Goal: Information Seeking & Learning: Learn about a topic

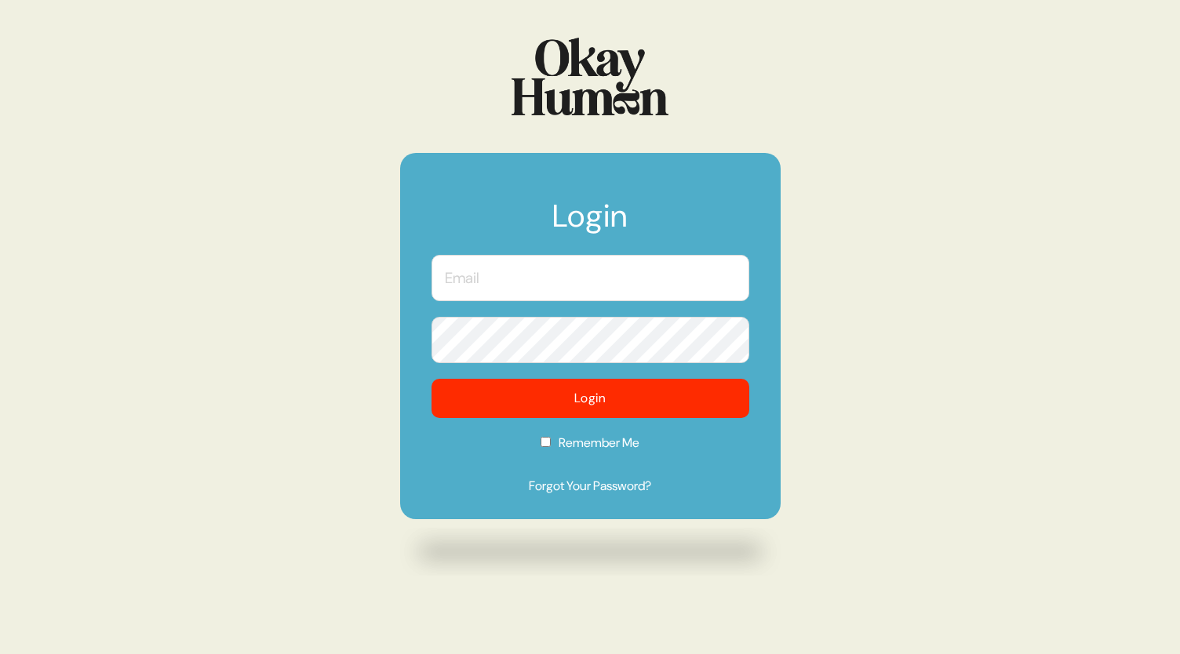
click at [624, 279] on input "text" at bounding box center [591, 278] width 318 height 46
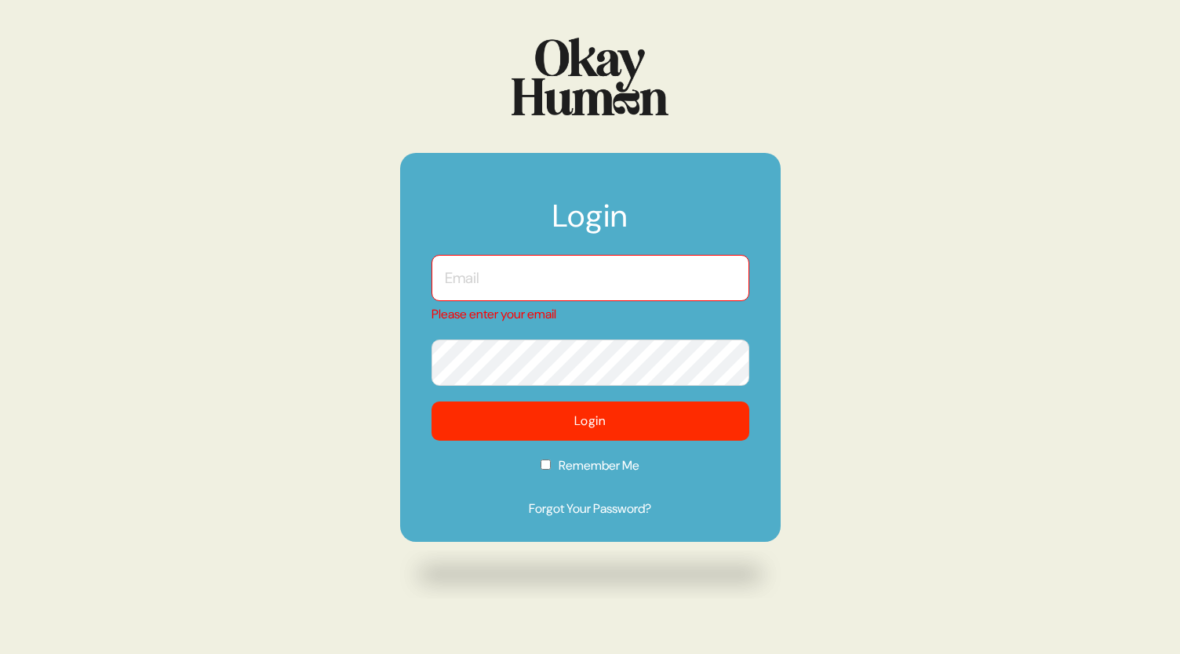
type input "[EMAIL_ADDRESS][DOMAIN_NAME]"
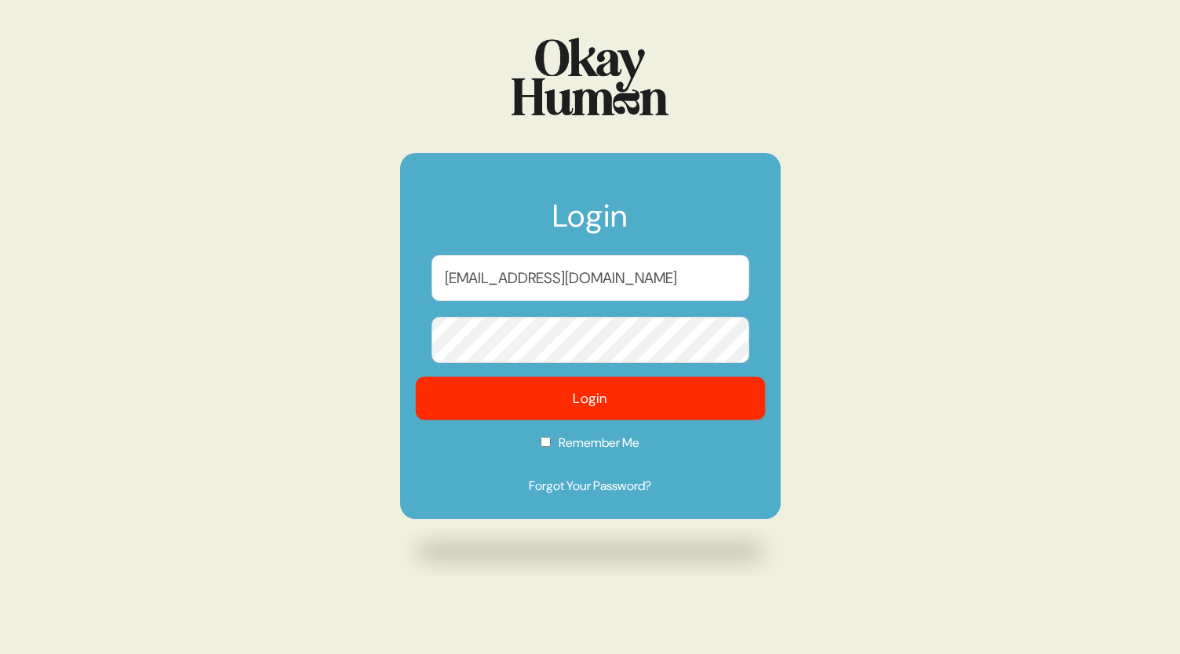
click at [589, 407] on button "Login" at bounding box center [590, 398] width 350 height 43
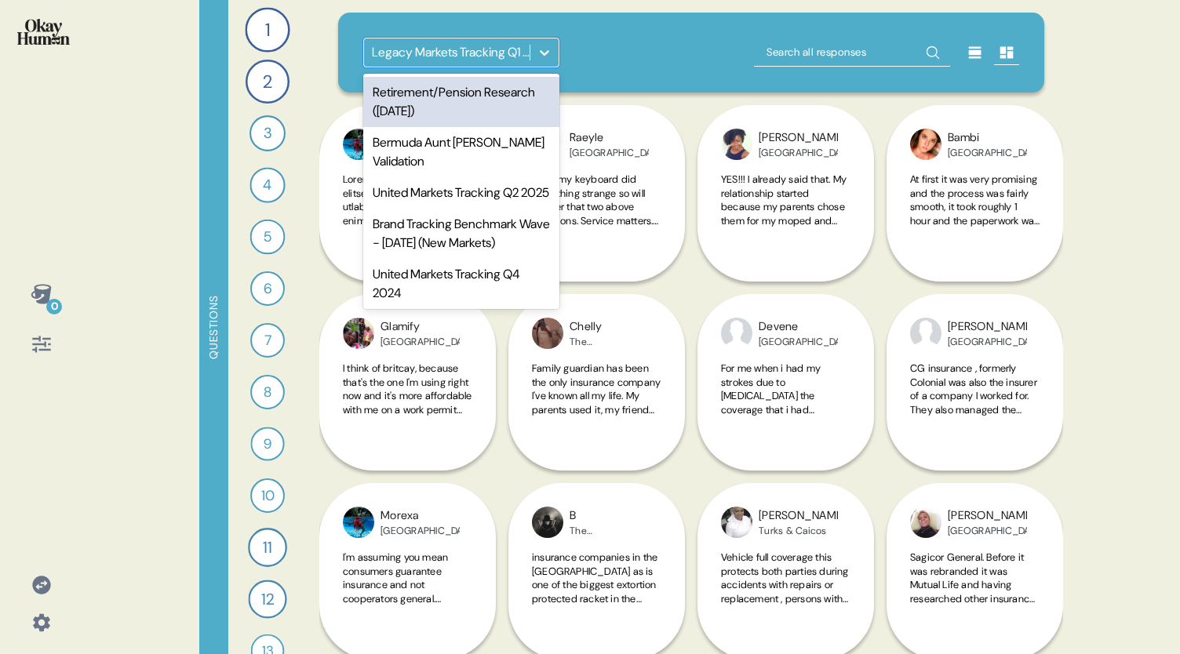
click at [549, 51] on icon at bounding box center [545, 53] width 16 height 16
click at [501, 97] on div "Retirement/Pension Research ([DATE])" at bounding box center [461, 102] width 196 height 50
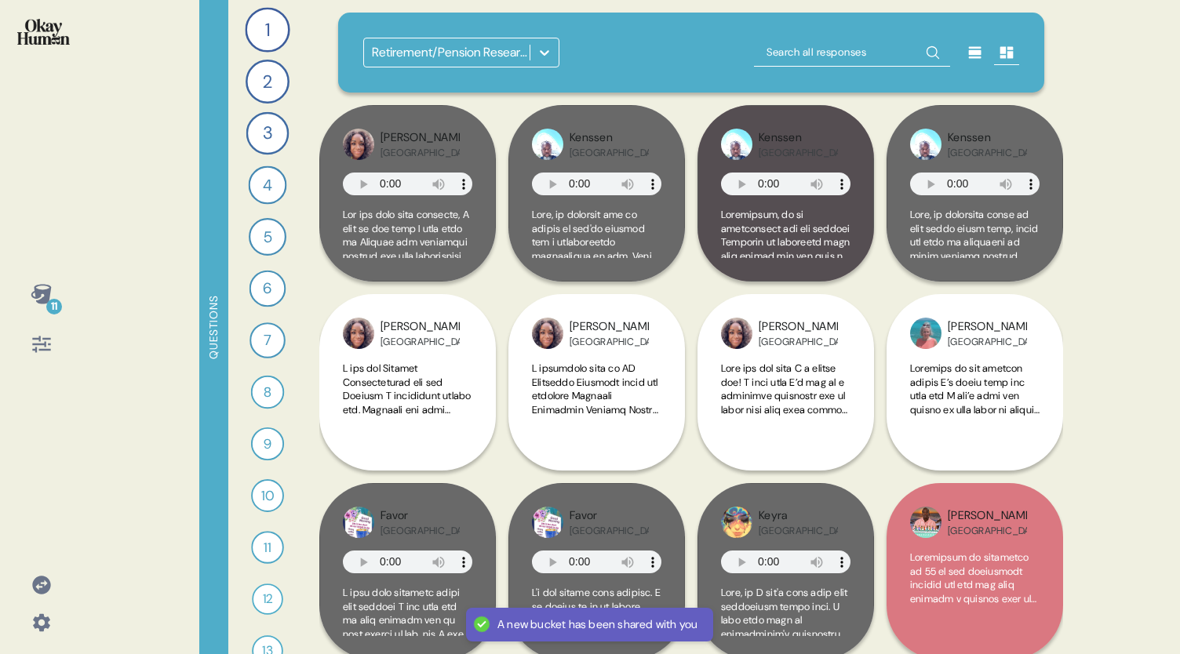
click at [46, 297] on icon at bounding box center [41, 294] width 20 height 20
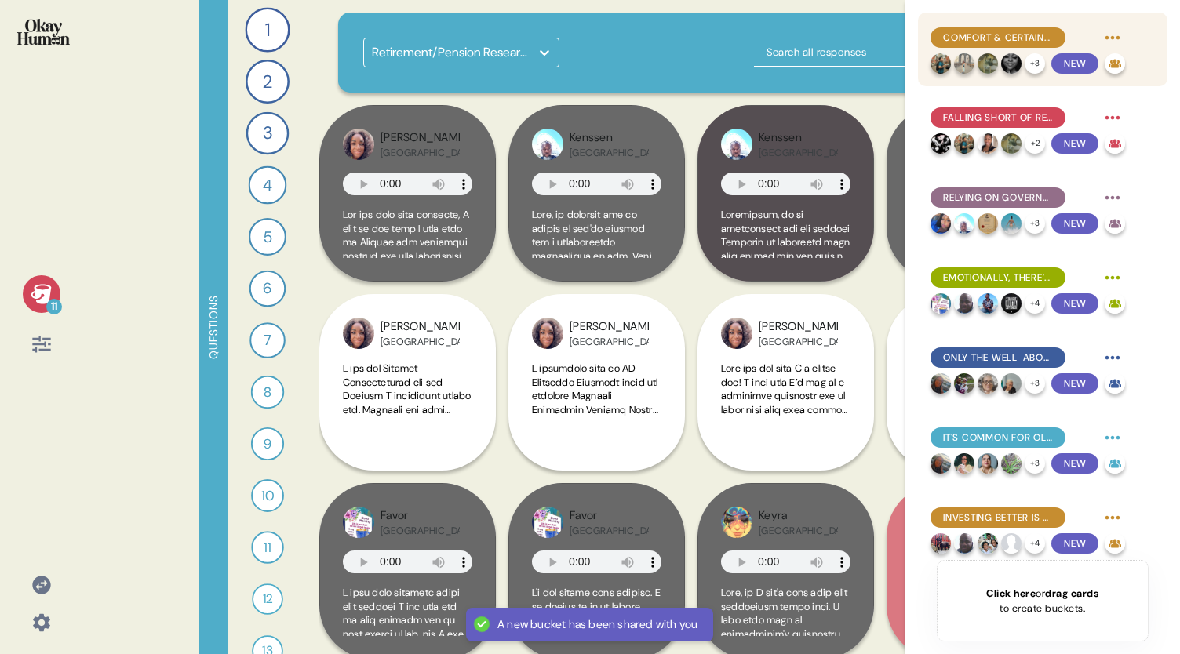
click at [976, 34] on span "Comfort & certainty are key retirement goals, not luxury - but even this feels …" at bounding box center [998, 38] width 110 height 14
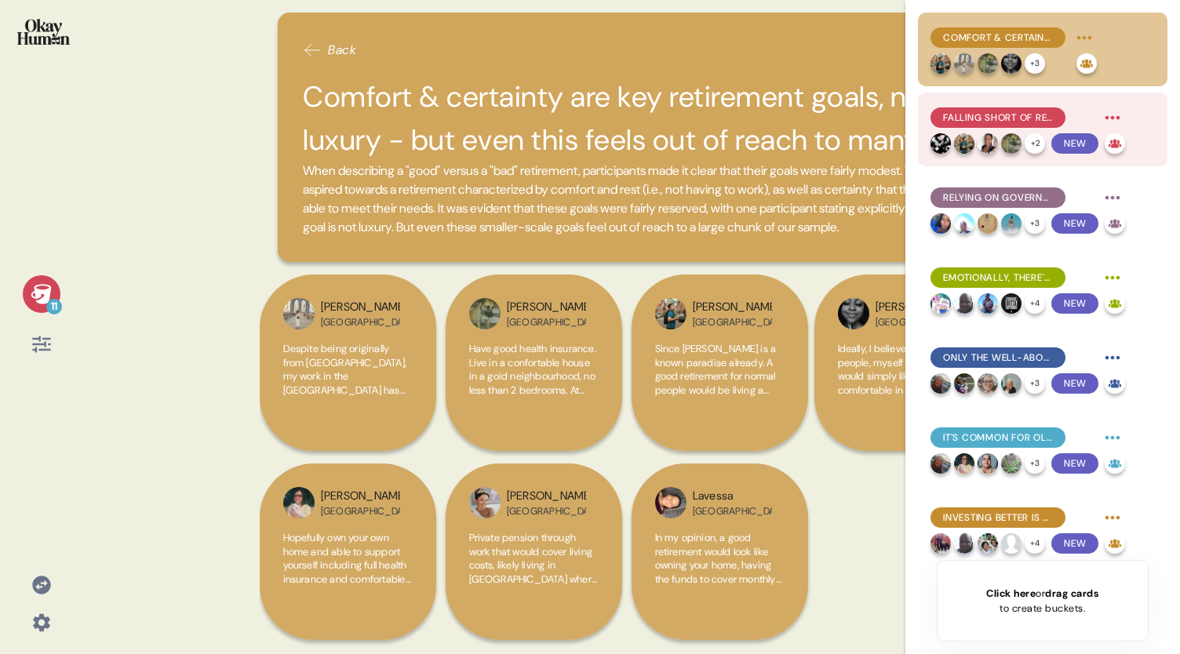
click at [1004, 121] on span "Falling short of retirement goals feels to many like personal failure." at bounding box center [998, 118] width 110 height 14
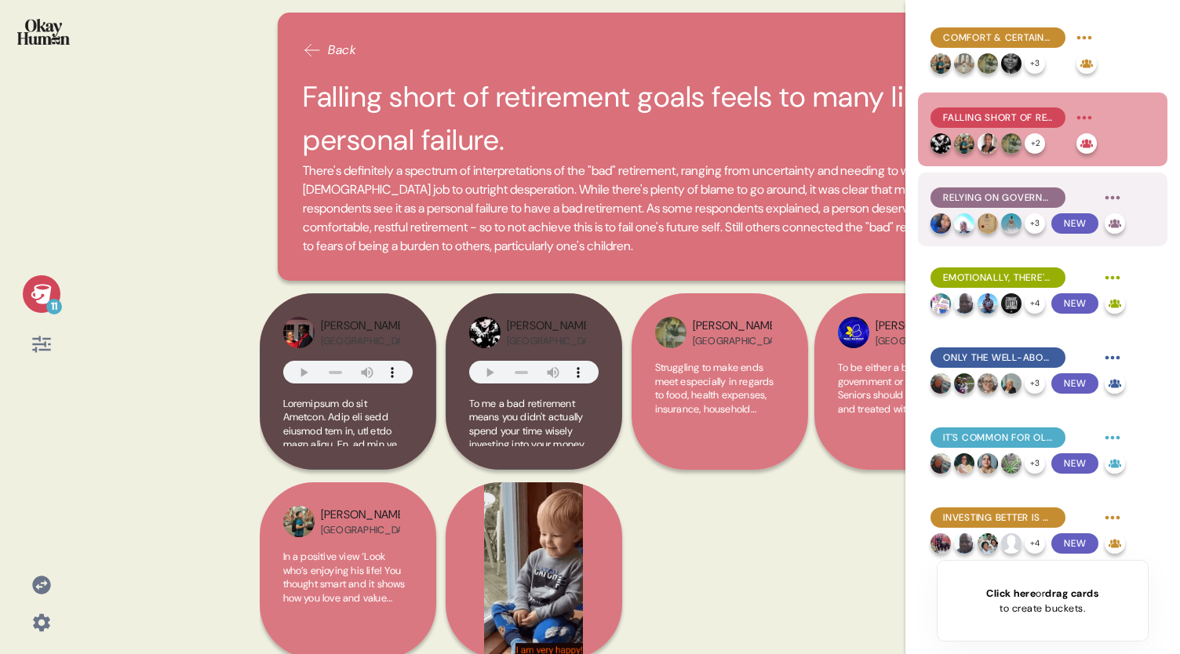
click at [972, 208] on div "Relying on government pensions alone is a surefire path towards that "bad" reti…" at bounding box center [1028, 197] width 195 height 25
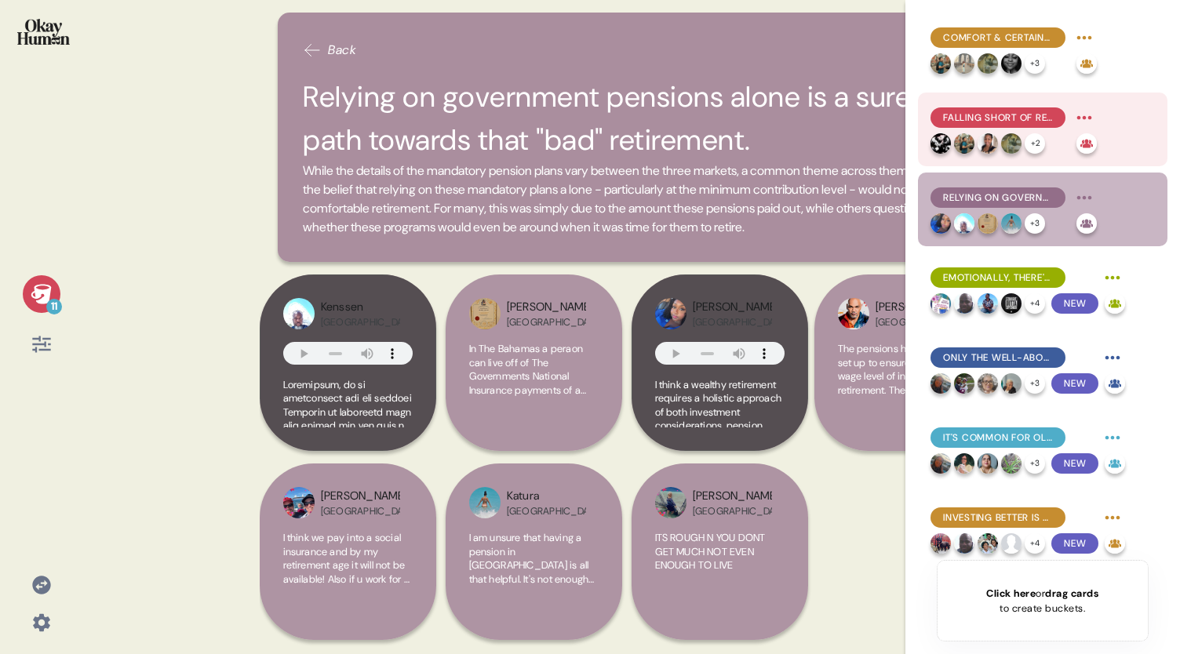
click at [979, 122] on span "Falling short of retirement goals feels to many like personal failure." at bounding box center [998, 118] width 110 height 14
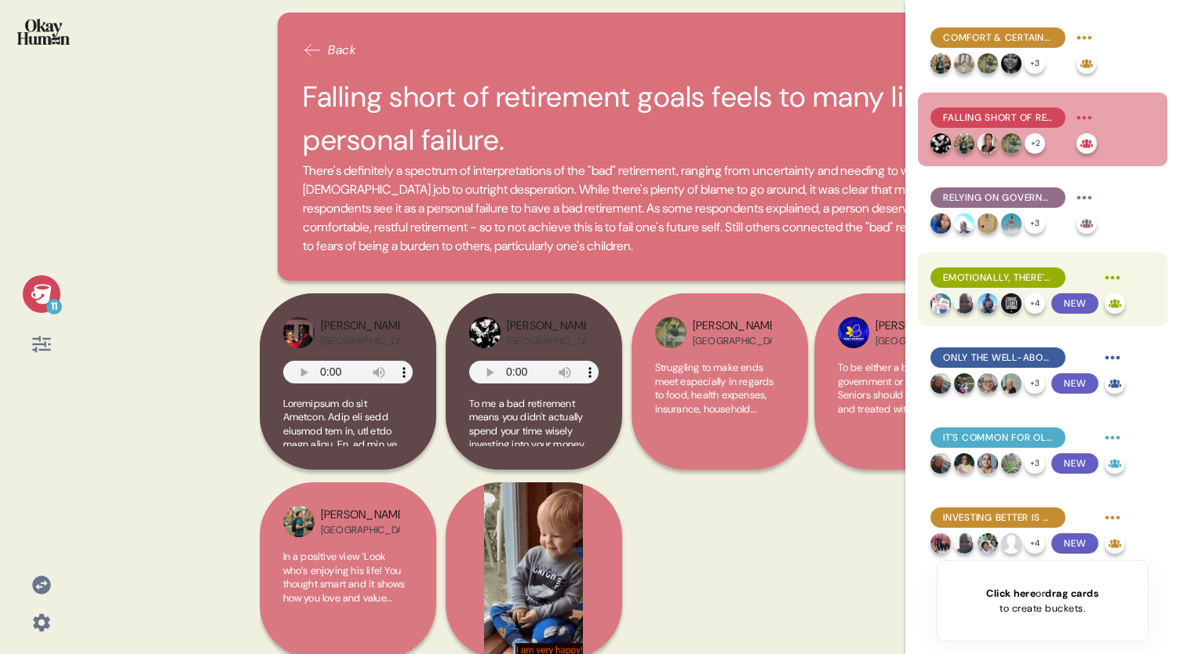
click at [987, 286] on div "Emotionally, there's a movement from excitement, to nervousness, to certainty -…" at bounding box center [998, 278] width 135 height 20
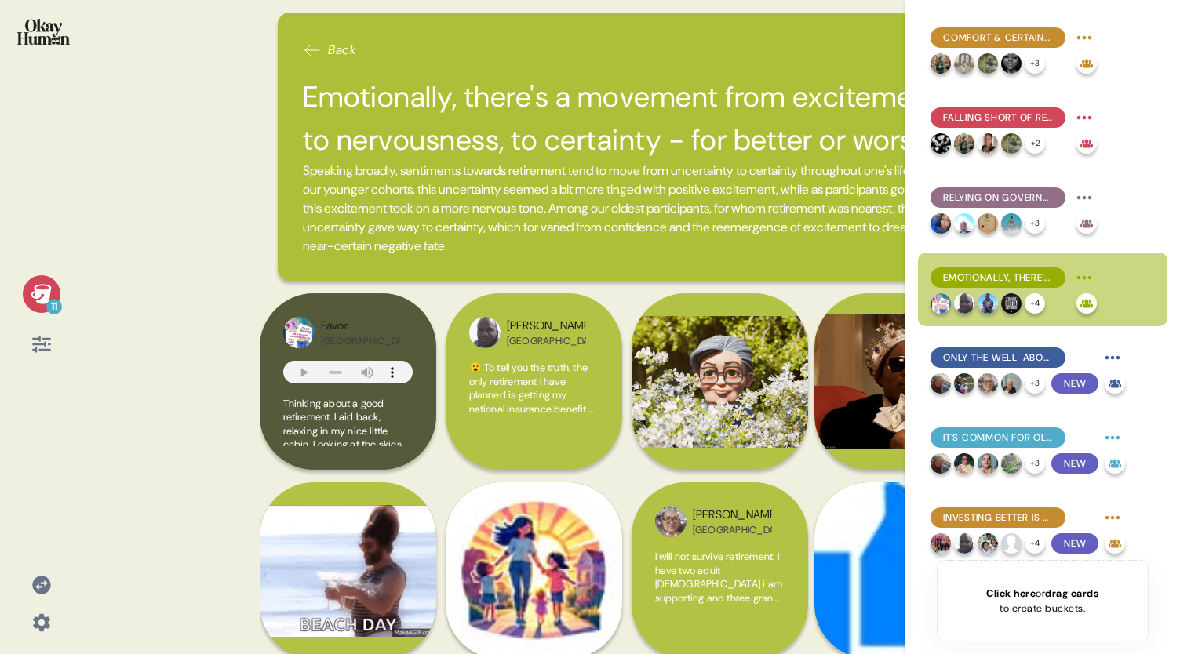
click at [645, 198] on span "Speaking broadly, sentiments towards retirement tend to move from uncertainty t…" at bounding box center [631, 209] width 657 height 94
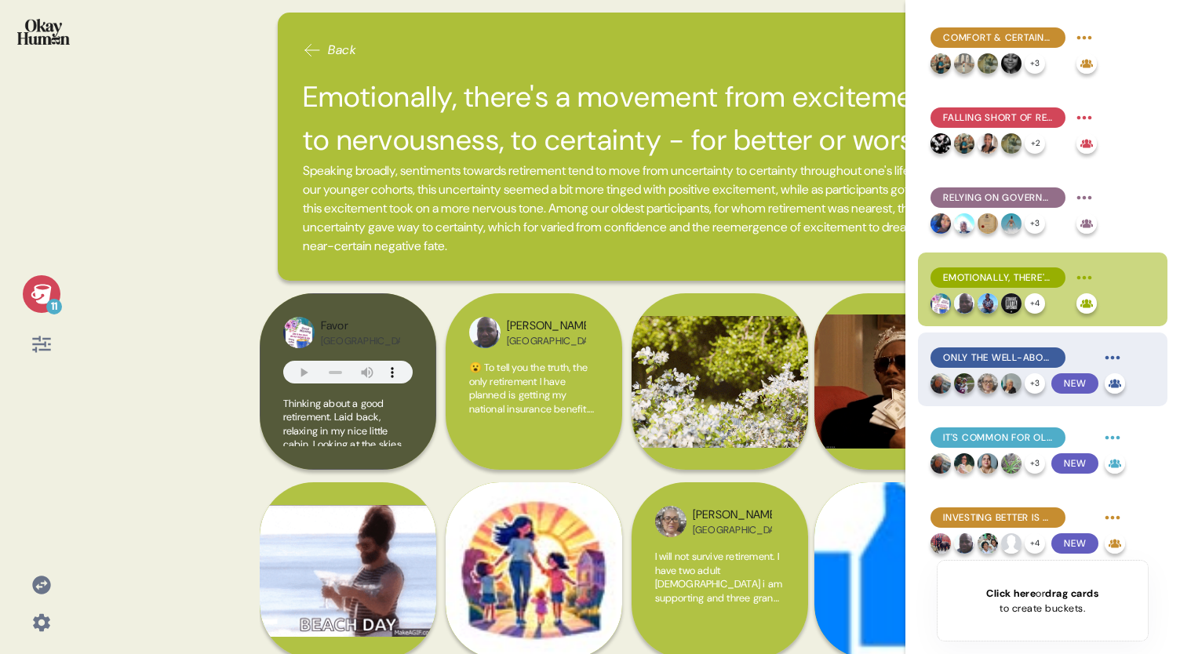
click at [978, 359] on span "Only the well-above-average can feel truly confident." at bounding box center [998, 358] width 110 height 14
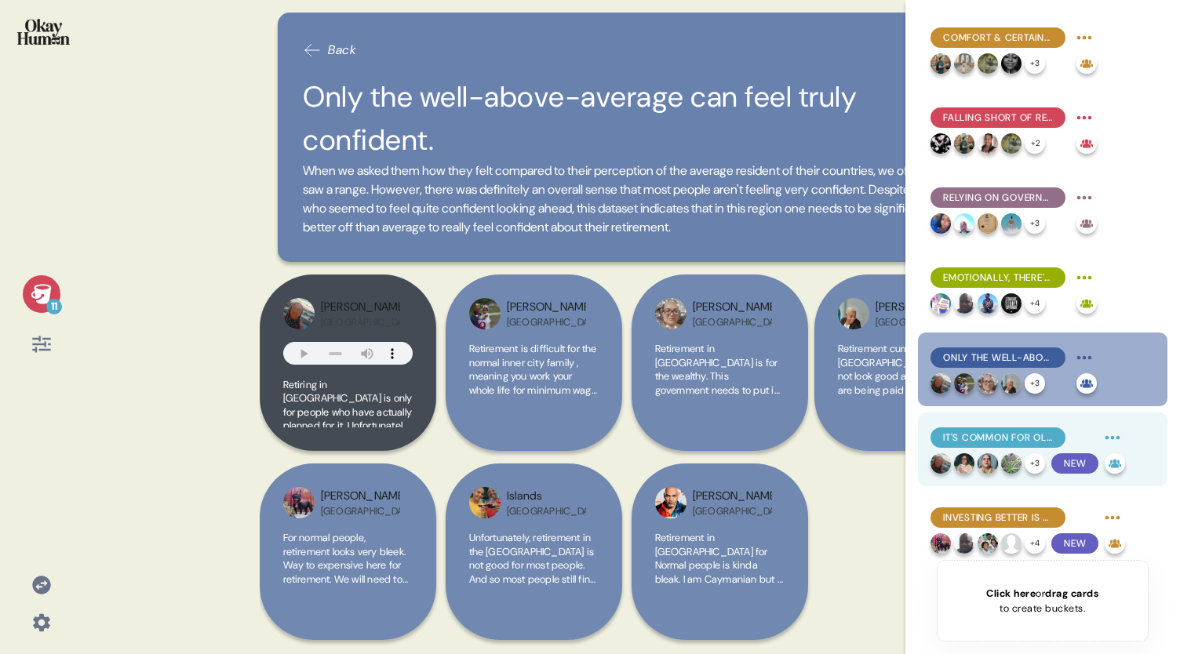
click at [975, 446] on div "It's common for older respondents to feel like it's too late to make meaningful…" at bounding box center [998, 438] width 135 height 20
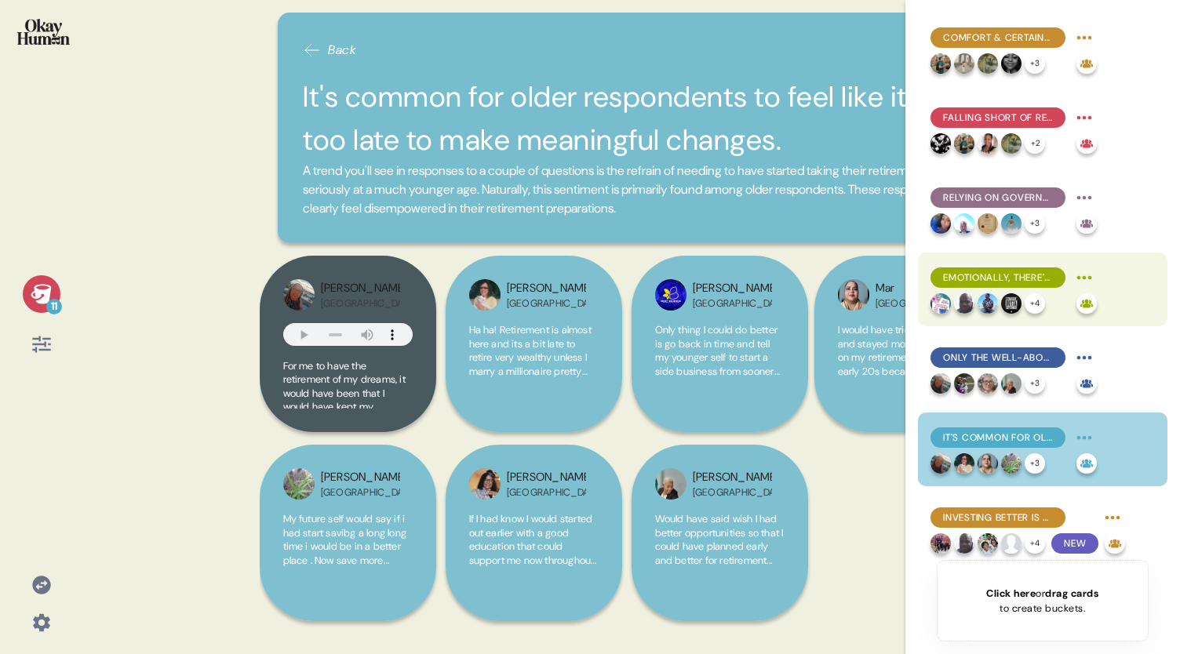
click at [983, 277] on span "Emotionally, there's a movement from excitement, to nervousness, to certainty -…" at bounding box center [998, 278] width 110 height 14
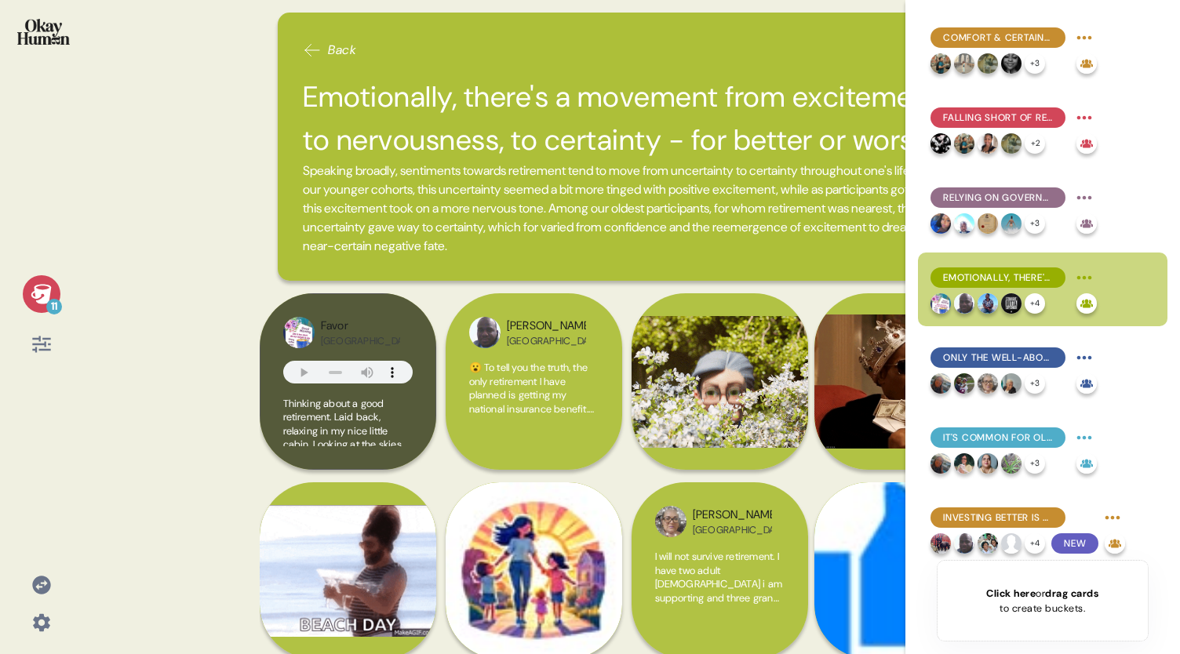
click at [833, 94] on h2 "Emotionally, there's a movement from excitement, to nervousness, to certainty -…" at bounding box center [631, 118] width 657 height 86
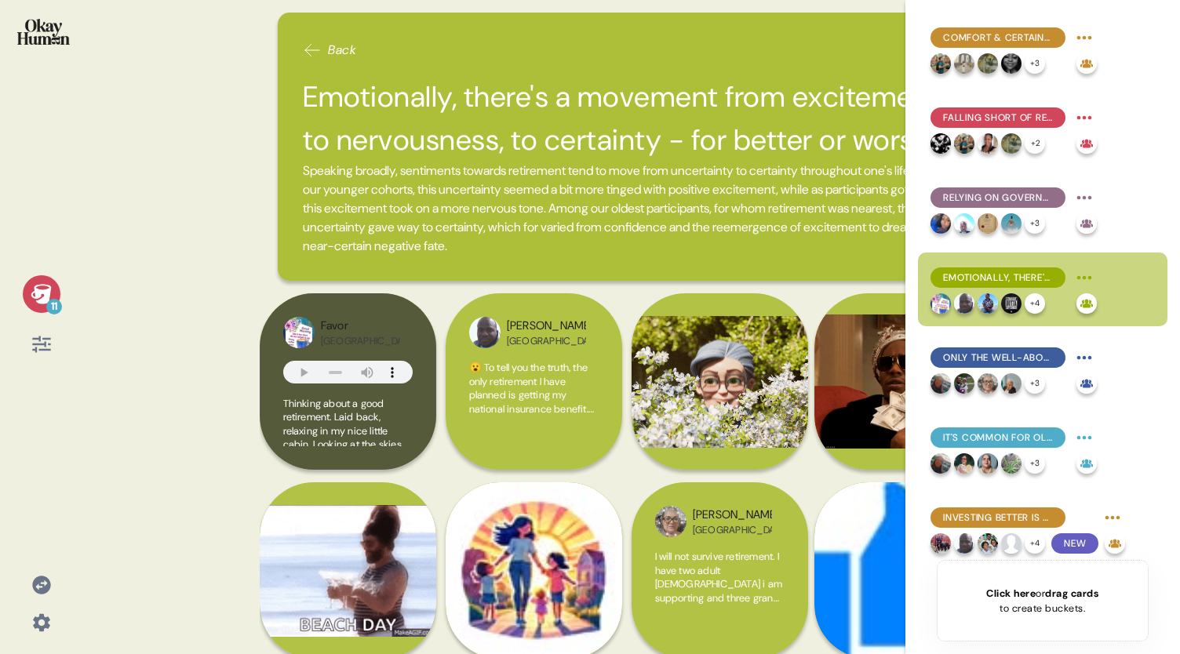
click at [46, 290] on icon at bounding box center [41, 294] width 20 height 20
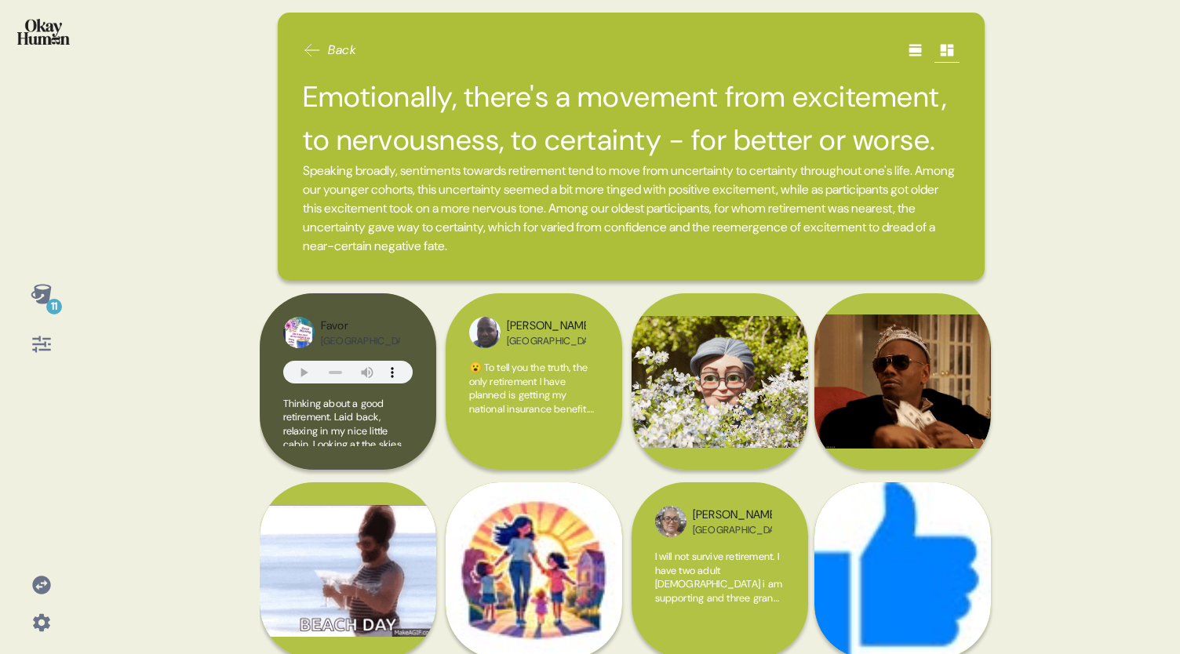
click at [45, 295] on icon at bounding box center [41, 294] width 20 height 20
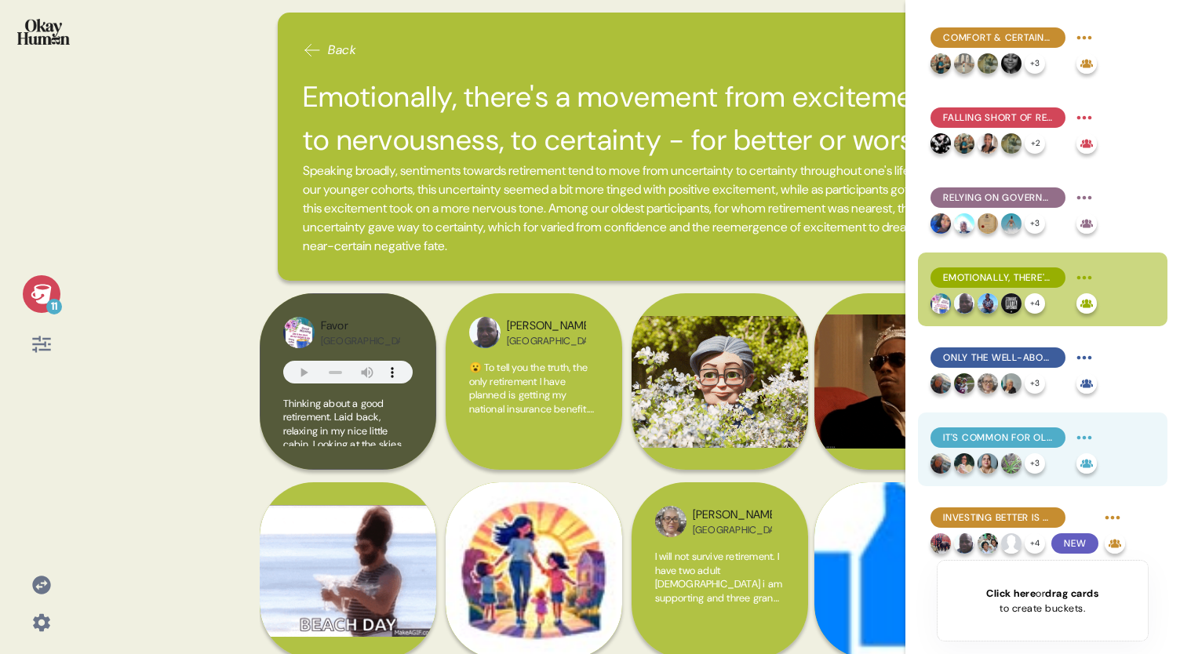
click at [981, 450] on div "It's common for older respondents to feel like it's too late to make meaningful…" at bounding box center [1014, 437] width 166 height 25
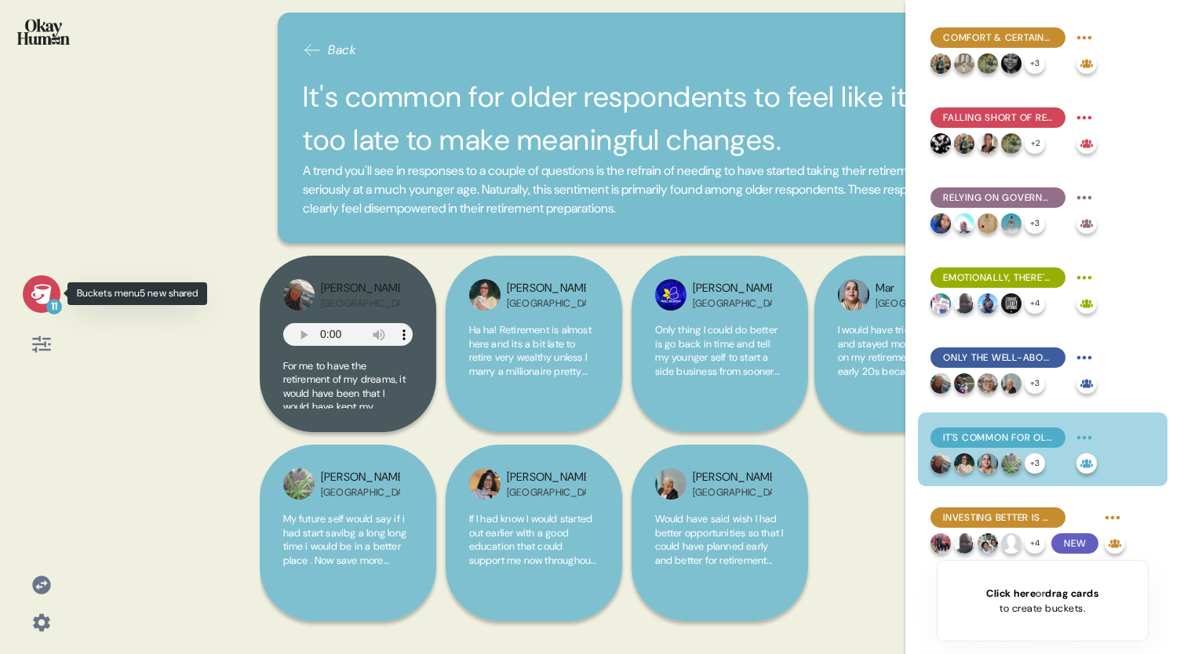
click at [41, 296] on icon at bounding box center [42, 294] width 22 height 22
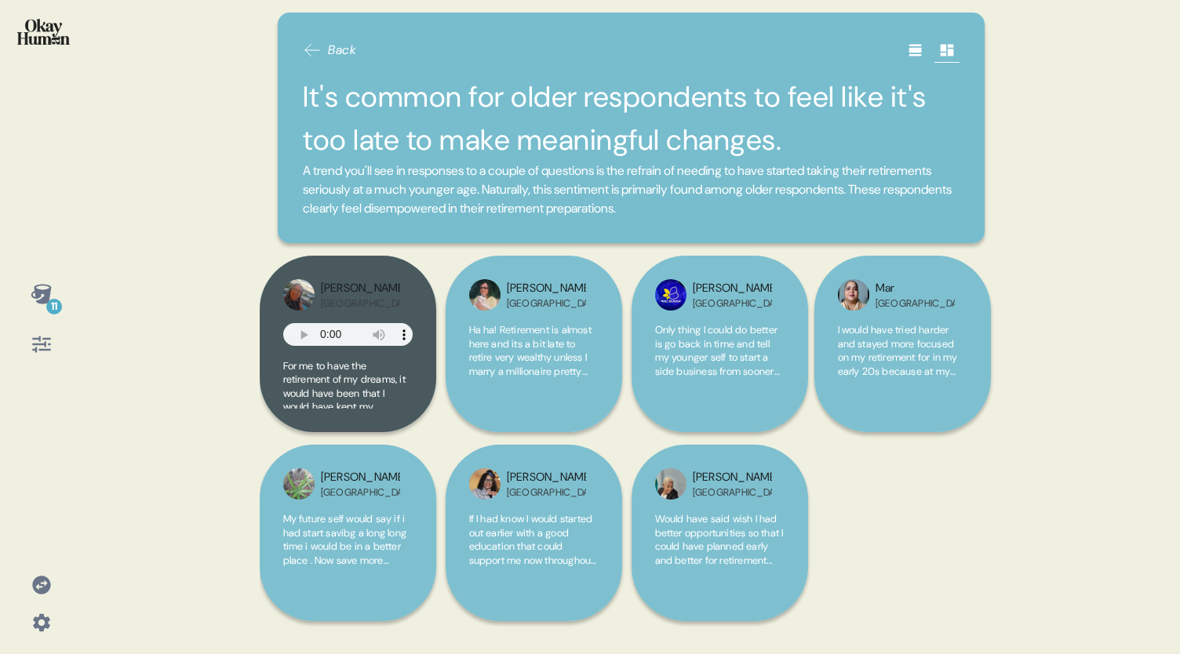
click at [36, 288] on icon at bounding box center [42, 294] width 22 height 22
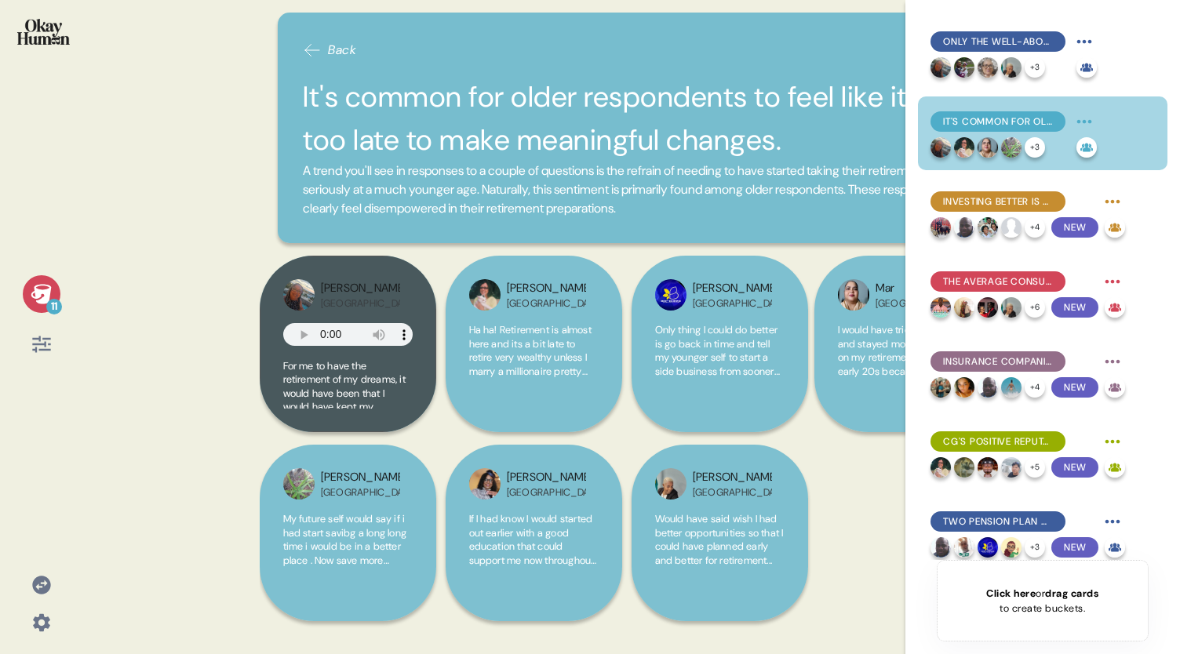
scroll to position [326, 0]
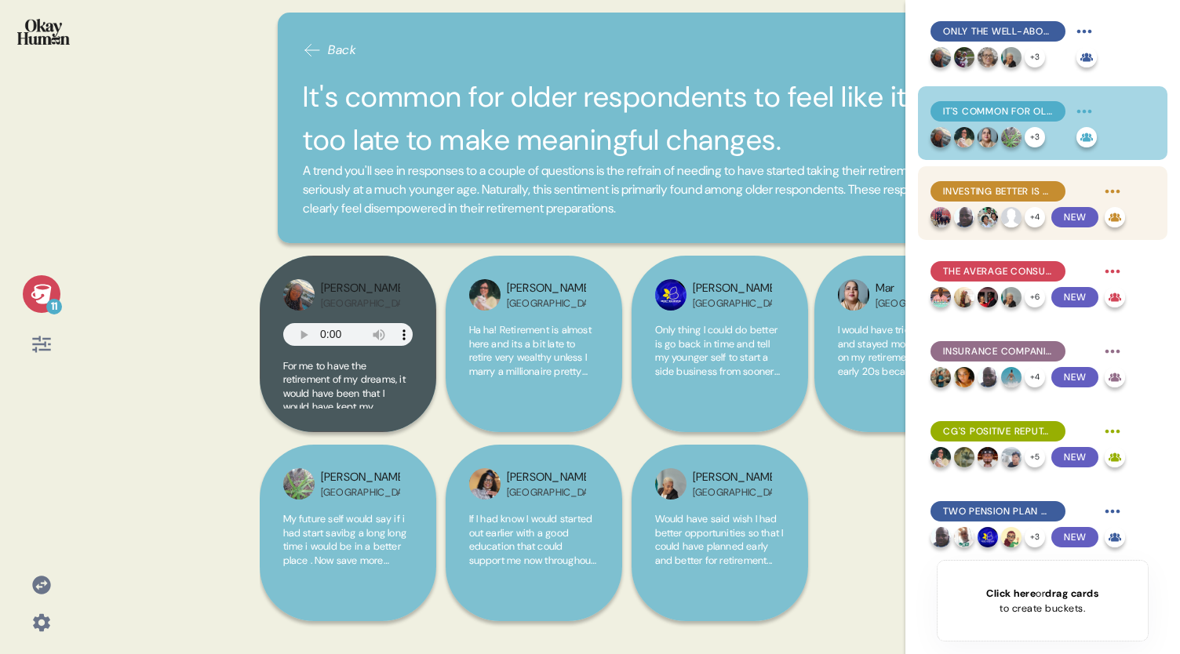
click at [968, 182] on div "Investing better is a top priority, but many feel they lack resources." at bounding box center [998, 191] width 135 height 20
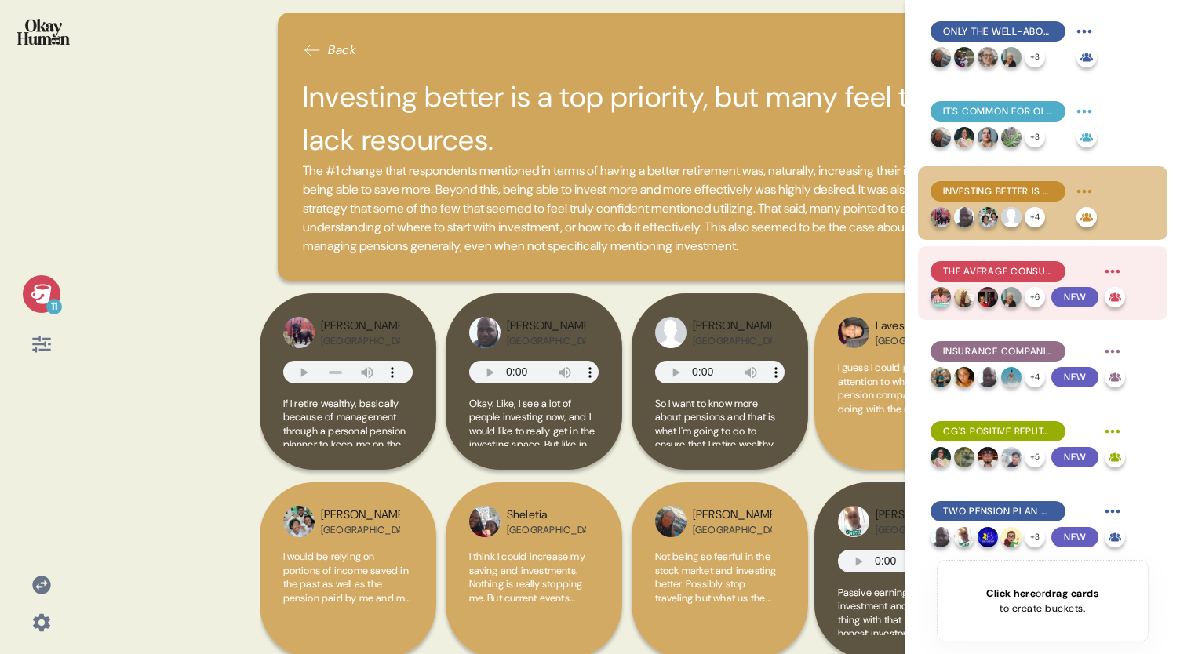
click at [977, 266] on span "The average consumer knows a few basic pension facts, contributes to them, and …" at bounding box center [998, 271] width 110 height 14
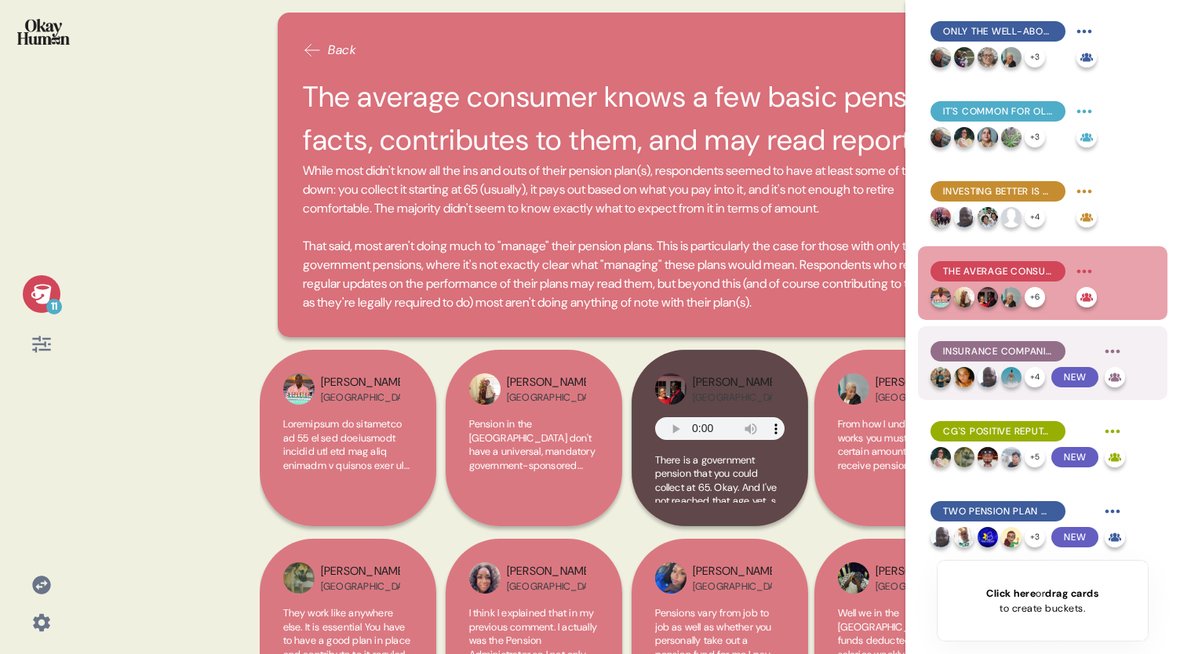
click at [970, 358] on span "Insurance companies - including CG Britcay - are generally the main brands asso…" at bounding box center [998, 351] width 110 height 14
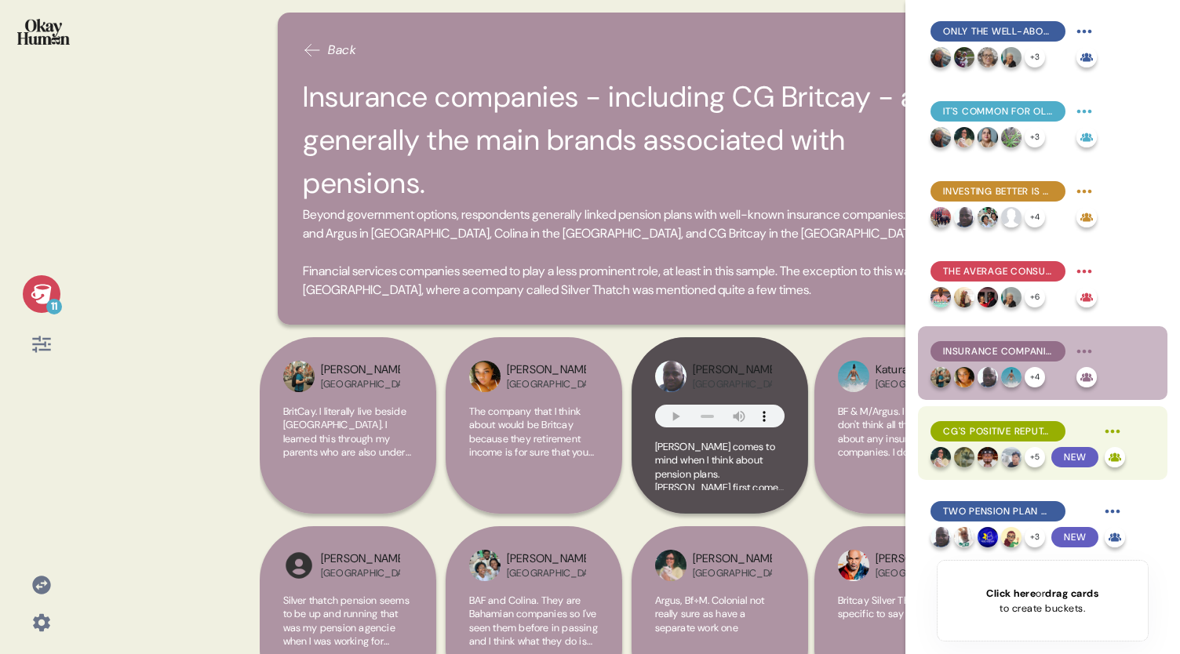
click at [975, 434] on span "CG's positive reputation for insurance helps with pension sentiments, despite l…" at bounding box center [998, 432] width 110 height 14
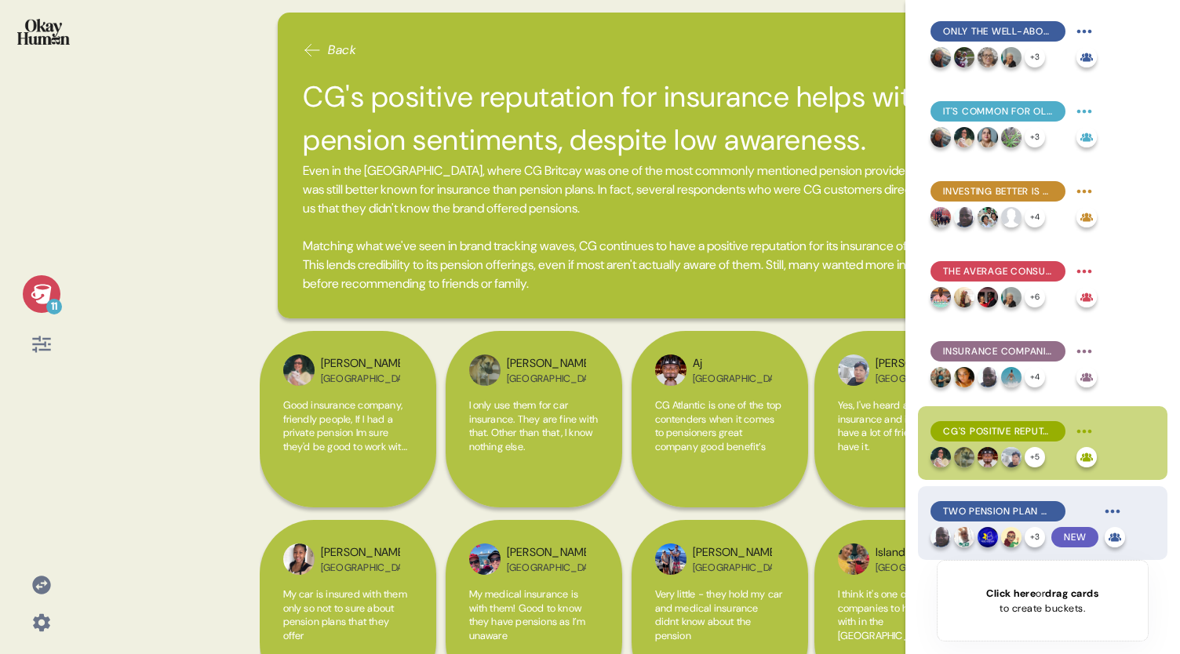
click at [981, 509] on span "Two pension plan qualities stood above the rest: online self-service tools and …" at bounding box center [998, 512] width 110 height 14
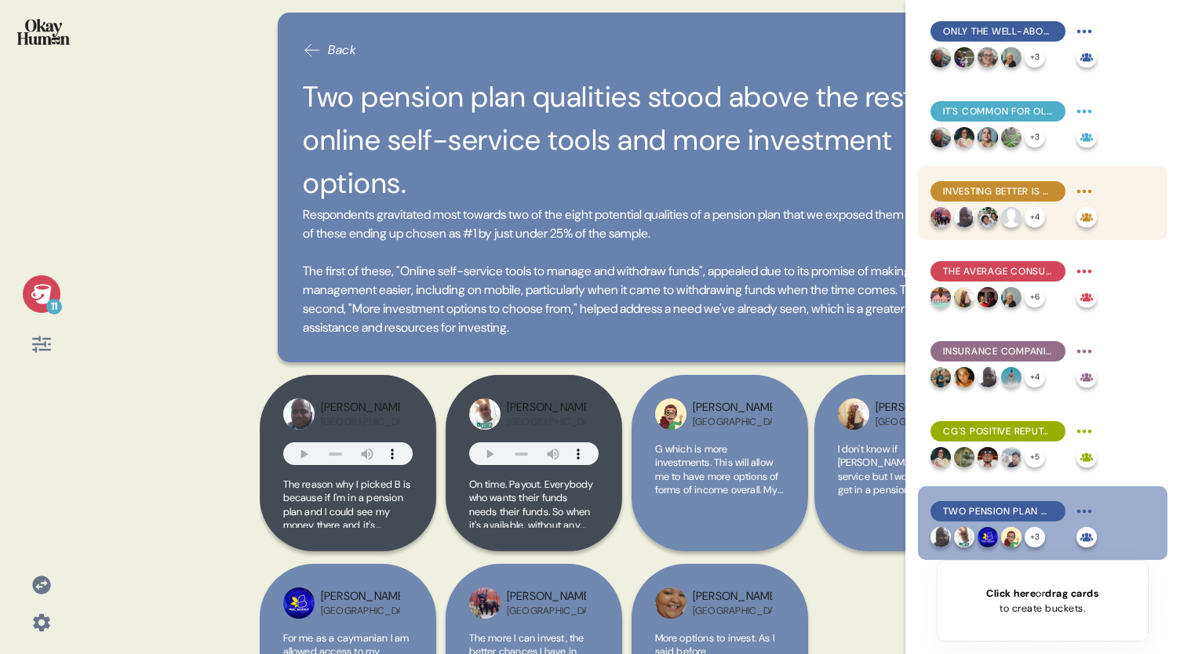
click at [958, 202] on div "Investing better is a top priority, but many feel they lack resources." at bounding box center [1014, 191] width 166 height 25
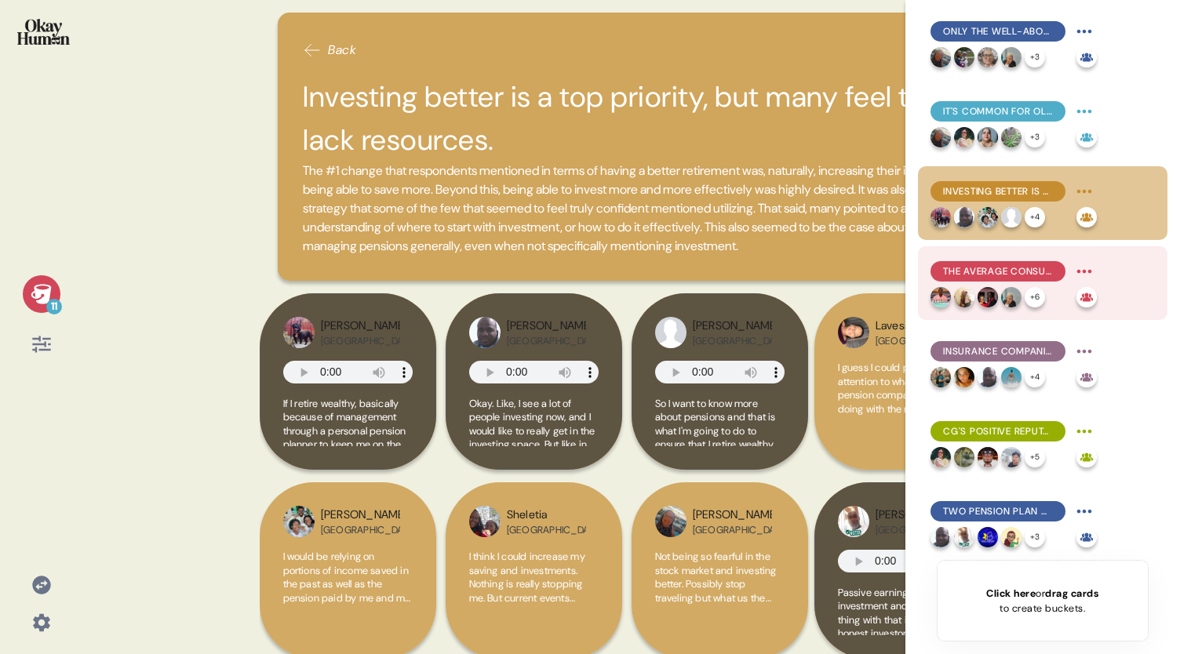
click at [962, 268] on span "The average consumer knows a few basic pension facts, contributes to them, and …" at bounding box center [998, 271] width 110 height 14
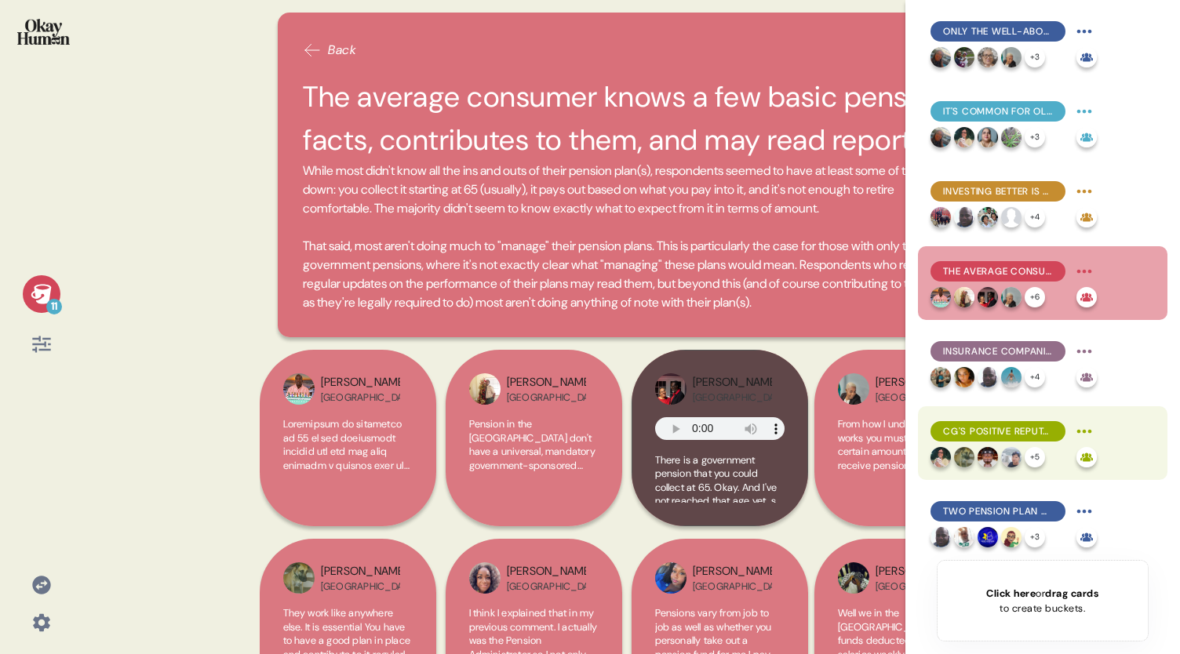
click at [1016, 425] on span "CG's positive reputation for insurance helps with pension sentiments, despite l…" at bounding box center [998, 432] width 110 height 14
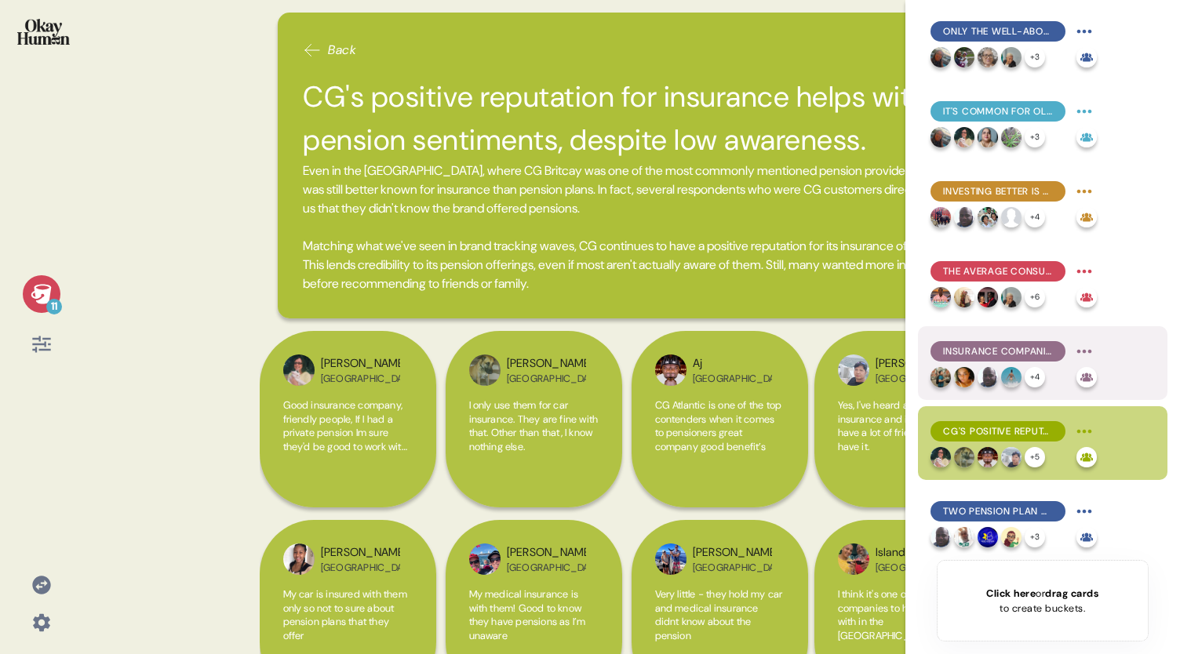
click at [975, 352] on span "Insurance companies - including CG Britcay - are generally the main brands asso…" at bounding box center [998, 351] width 110 height 14
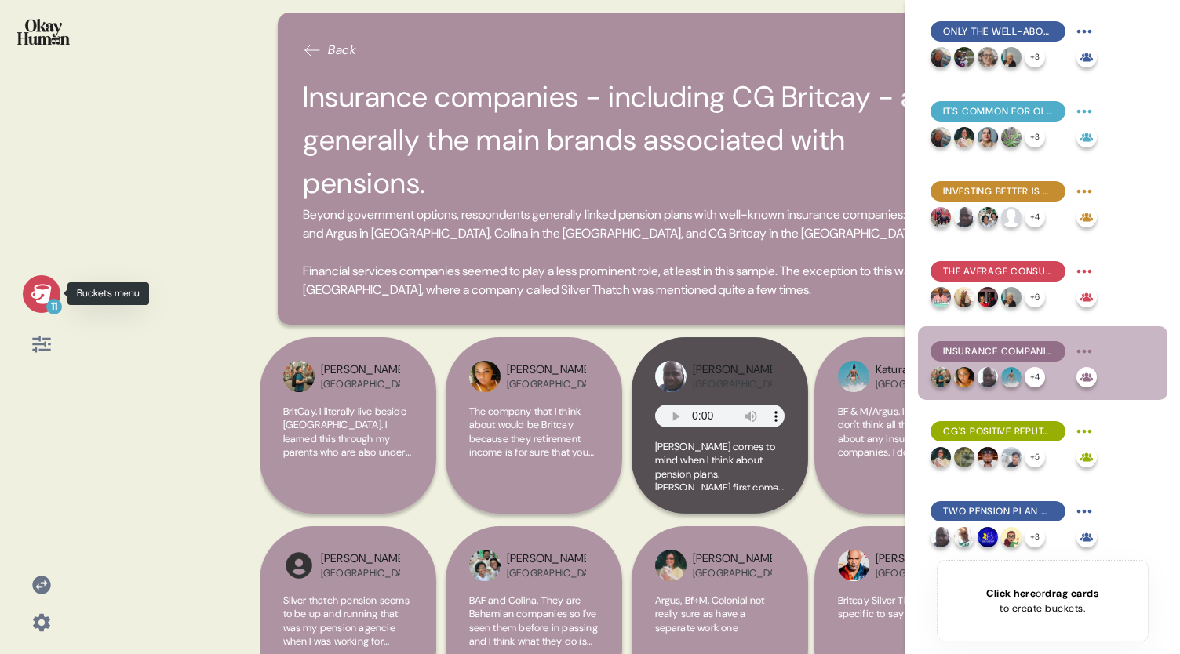
click at [36, 291] on icon at bounding box center [41, 294] width 20 height 20
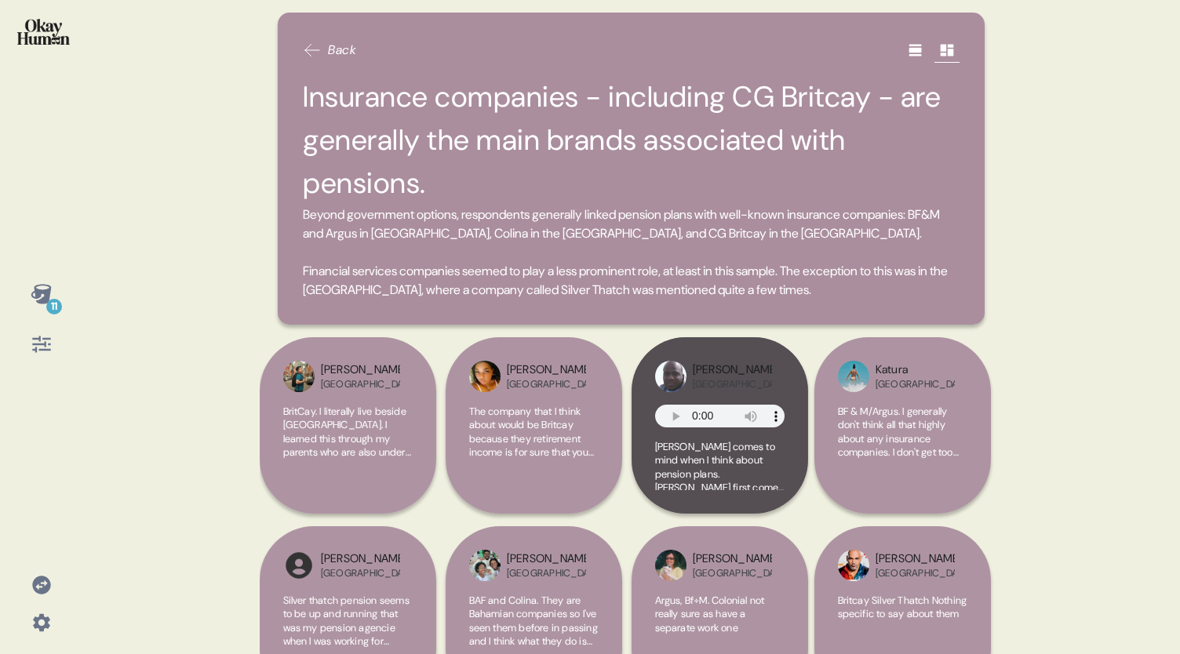
click at [312, 46] on icon at bounding box center [312, 50] width 19 height 19
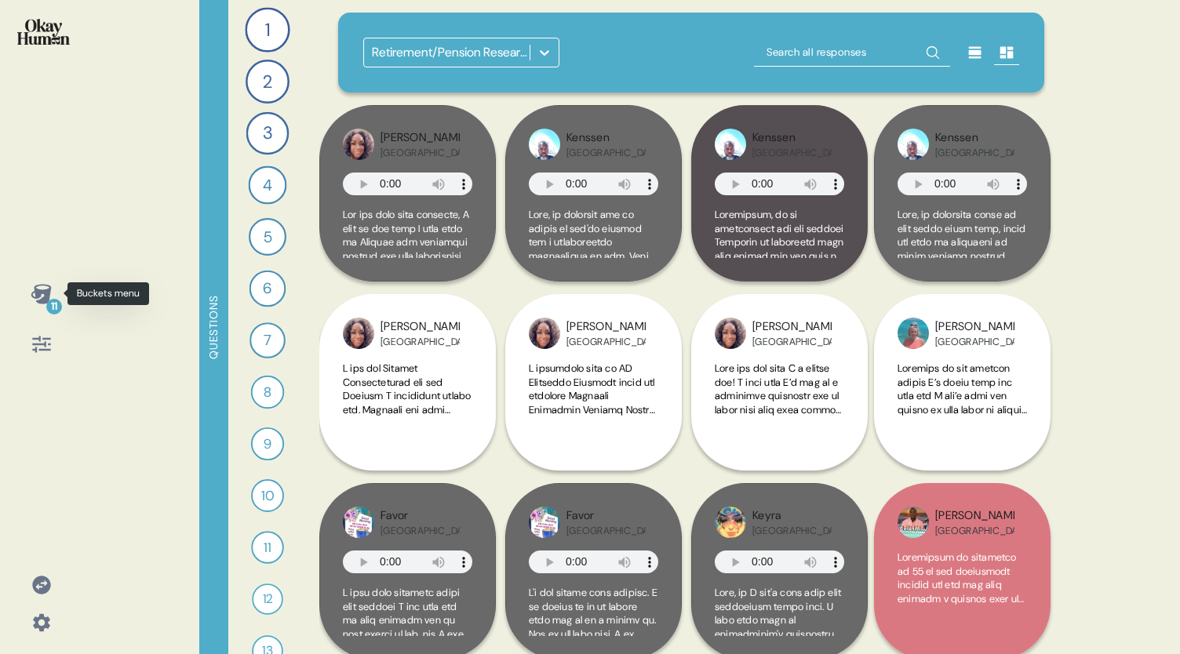
click at [52, 310] on div "11" at bounding box center [54, 307] width 16 height 16
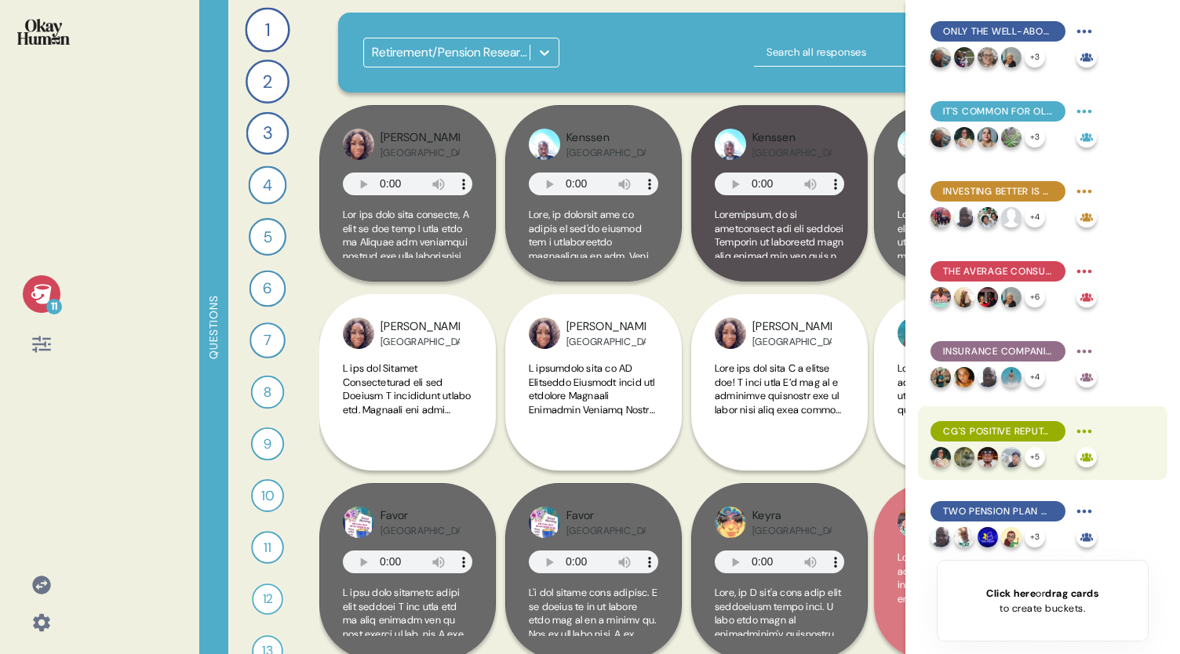
click at [996, 439] on div "CG's positive reputation for insurance helps with pension sentiments, despite l…" at bounding box center [998, 431] width 135 height 20
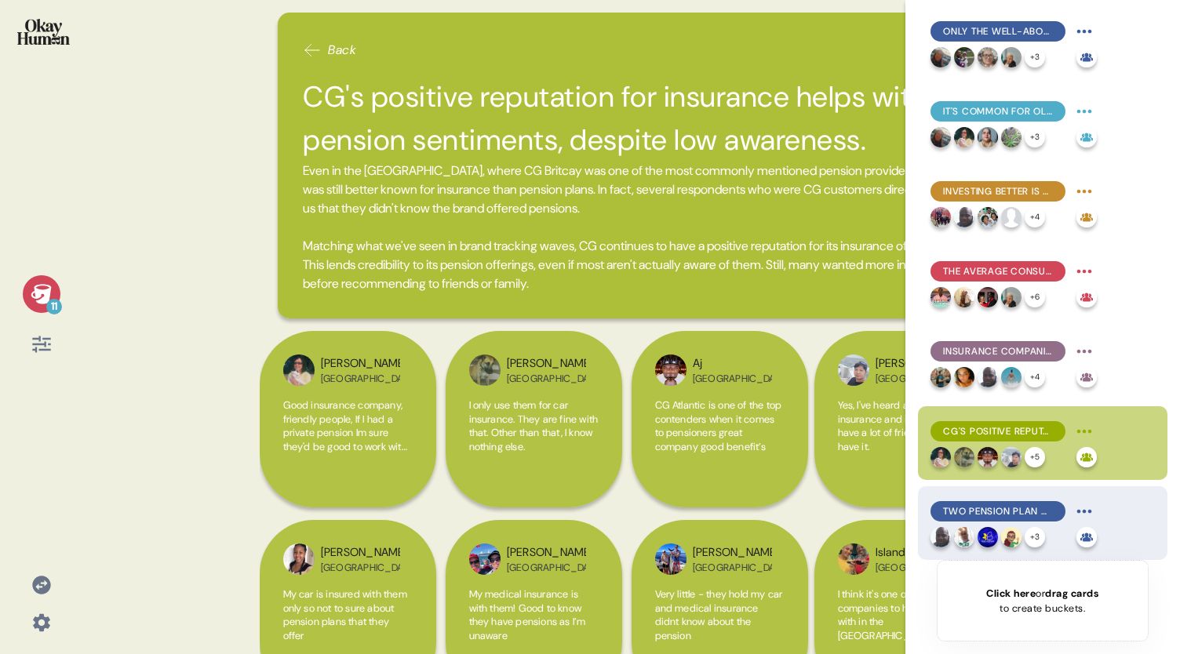
click at [993, 512] on span "Two pension plan qualities stood above the rest: online self-service tools and …" at bounding box center [998, 512] width 110 height 14
